Goal: Navigation & Orientation: Find specific page/section

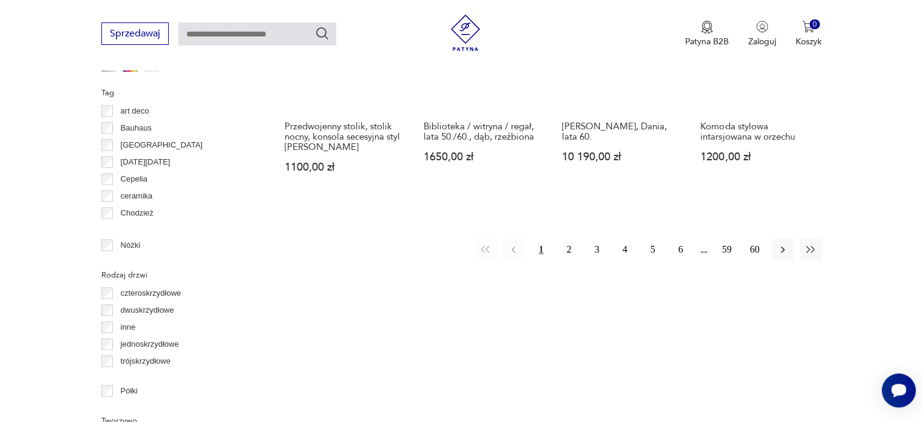
scroll to position [1329, 0]
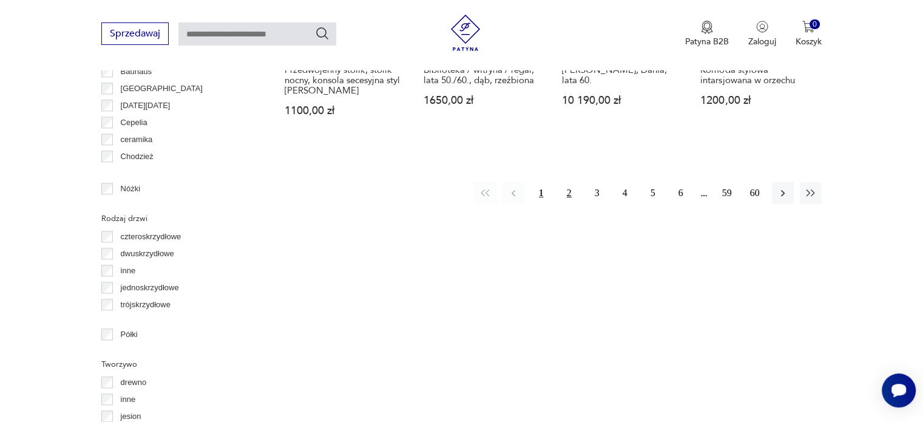
click at [571, 190] on button "2" at bounding box center [570, 193] width 22 height 22
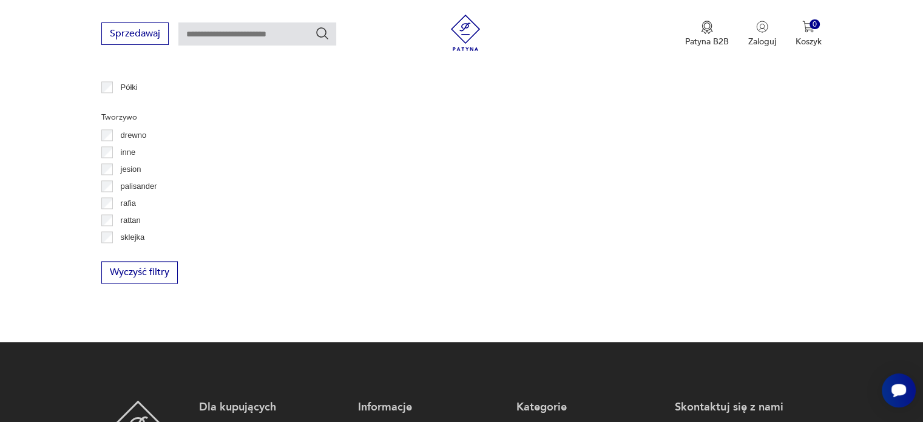
scroll to position [1584, 0]
